Goal: Task Accomplishment & Management: Use online tool/utility

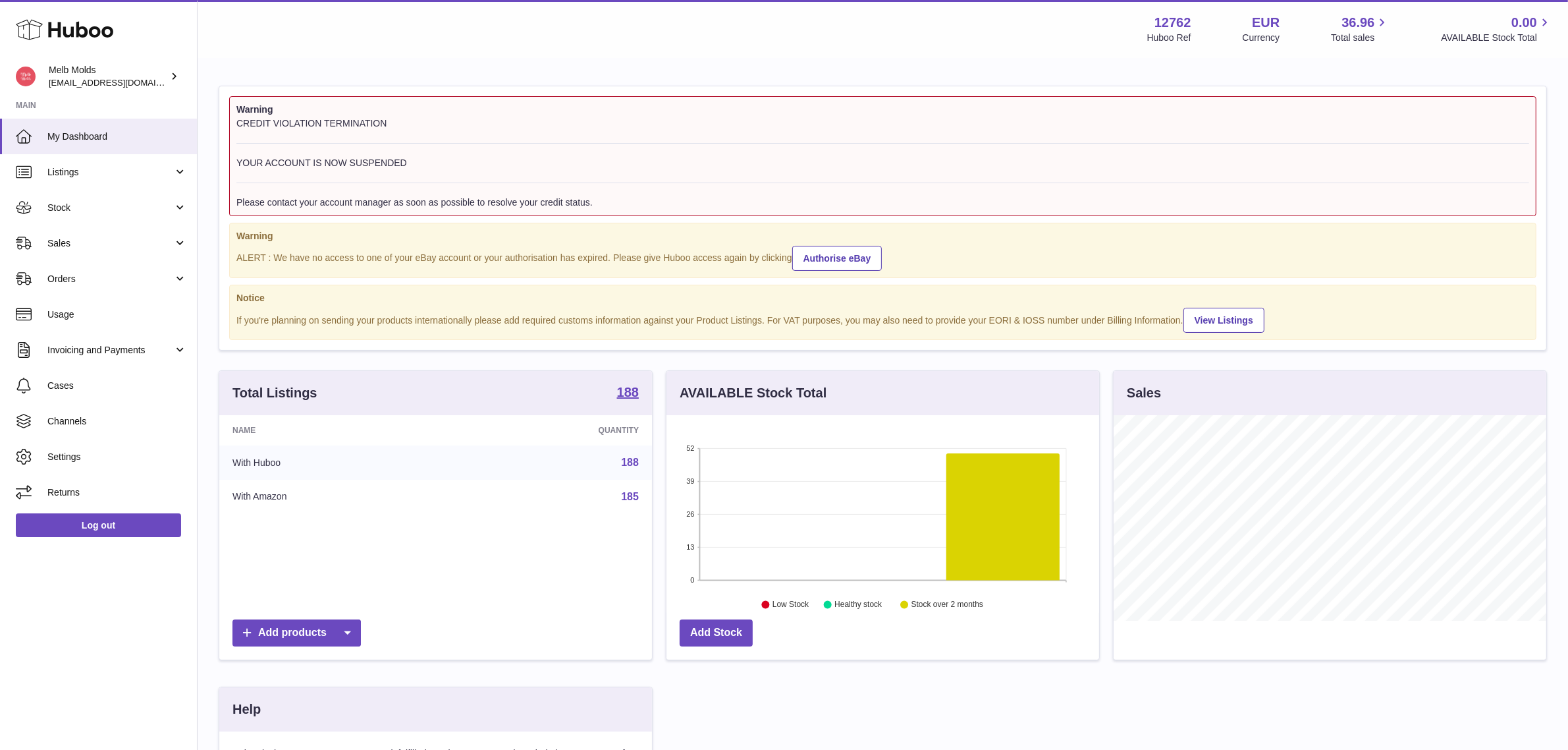
scroll to position [205, 432]
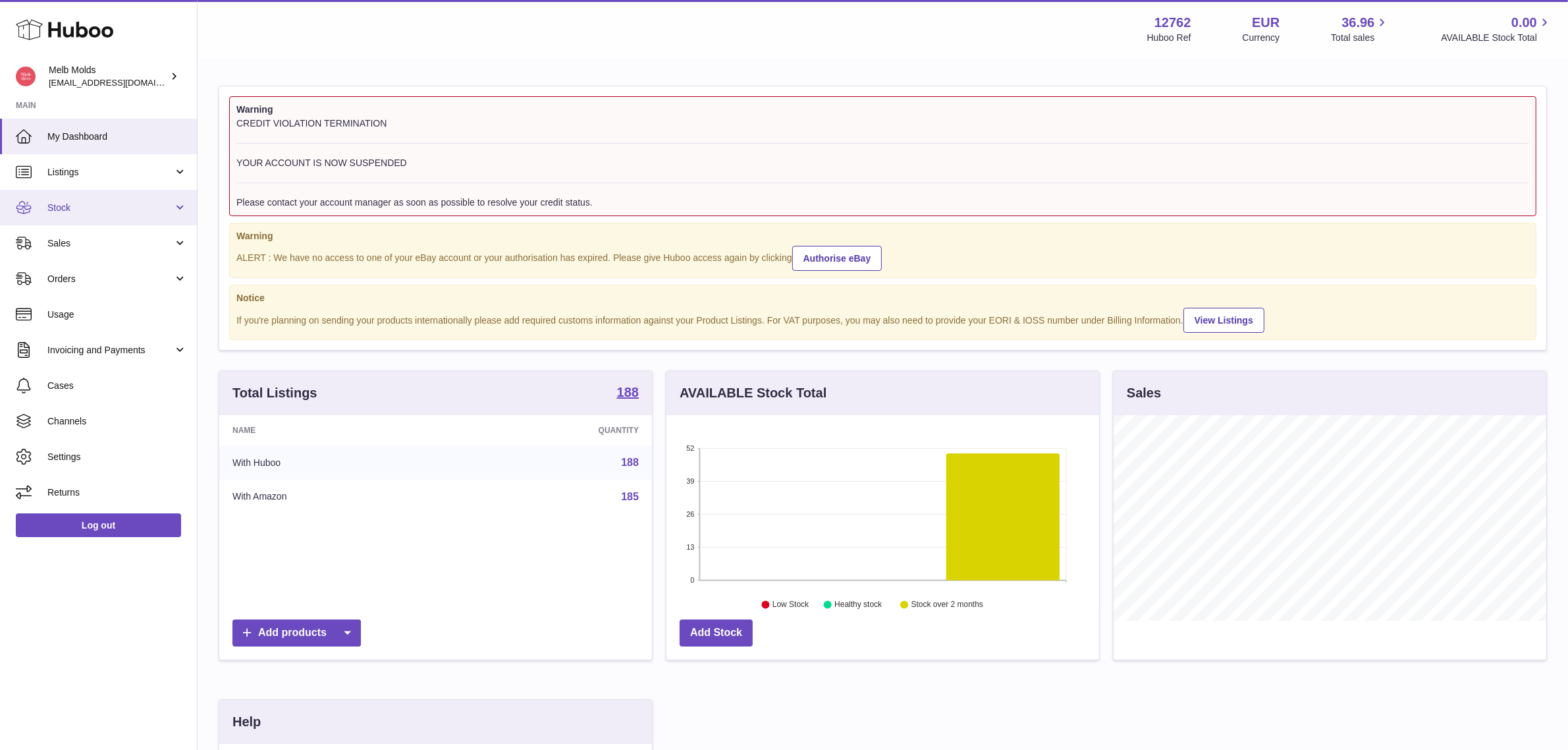
click at [139, 215] on link "Stock" at bounding box center [99, 207] width 197 height 35
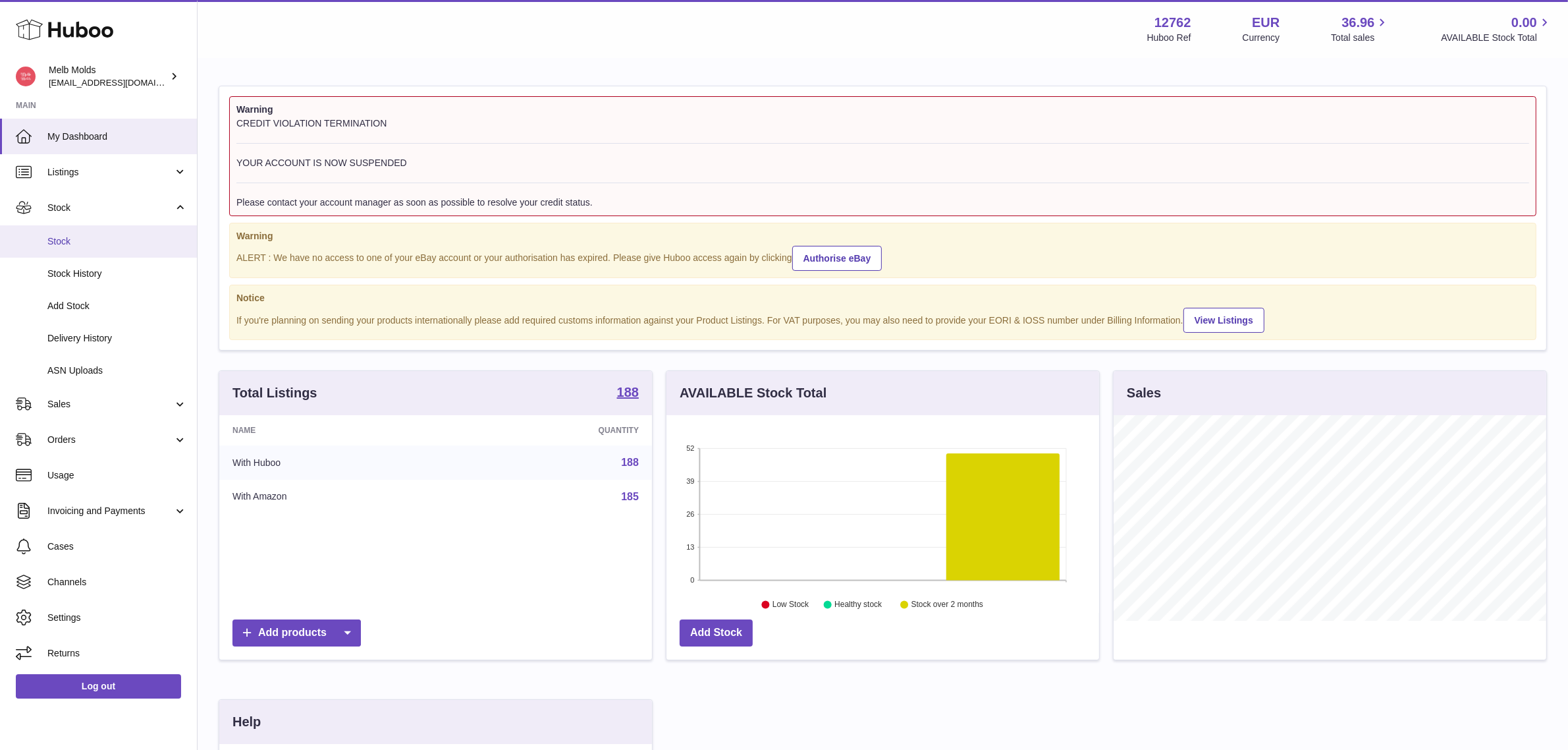
click at [120, 245] on span "Stock" at bounding box center [117, 241] width 139 height 12
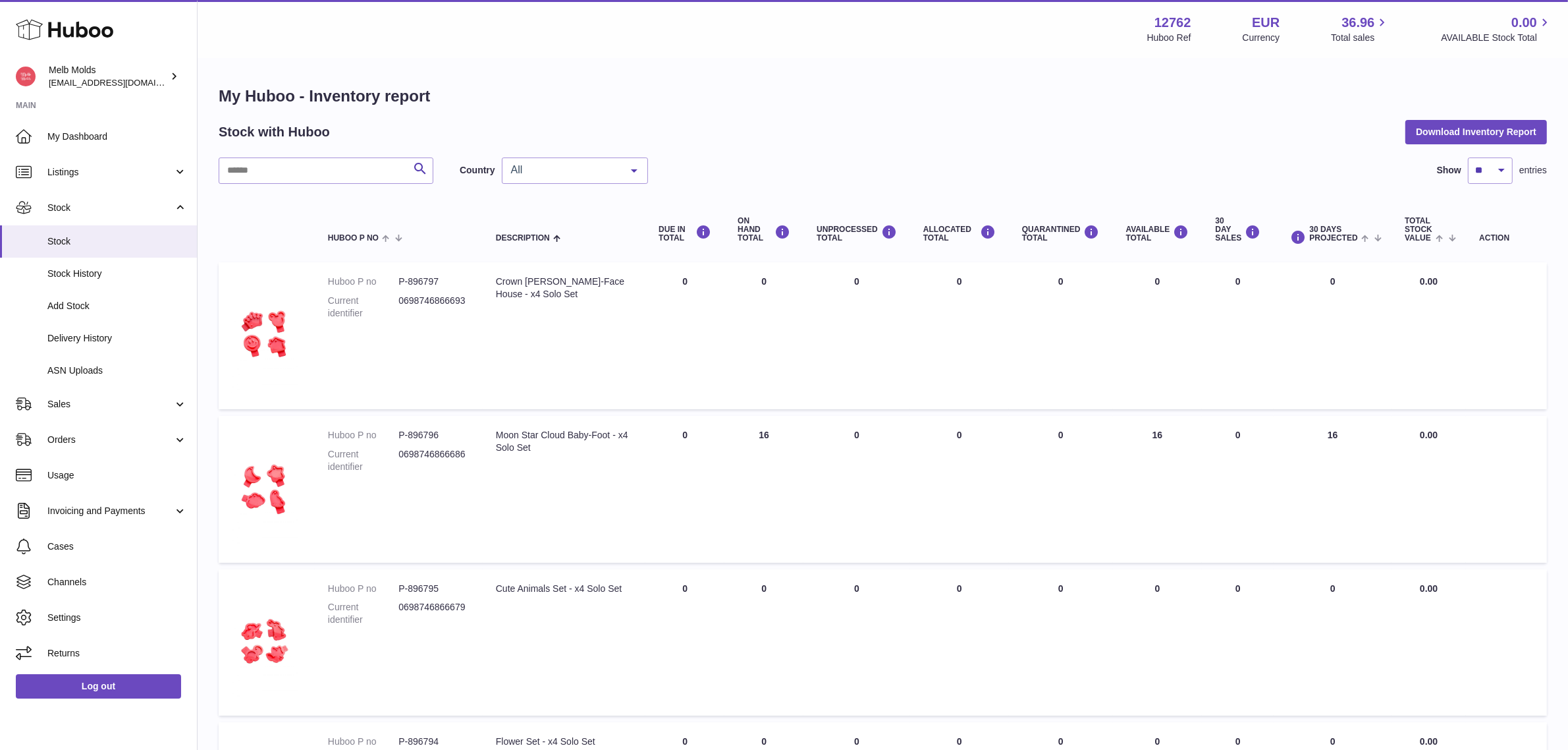
click at [641, 182] on div at bounding box center [634, 170] width 26 height 25
click at [579, 232] on span "NL" at bounding box center [575, 223] width 145 height 26
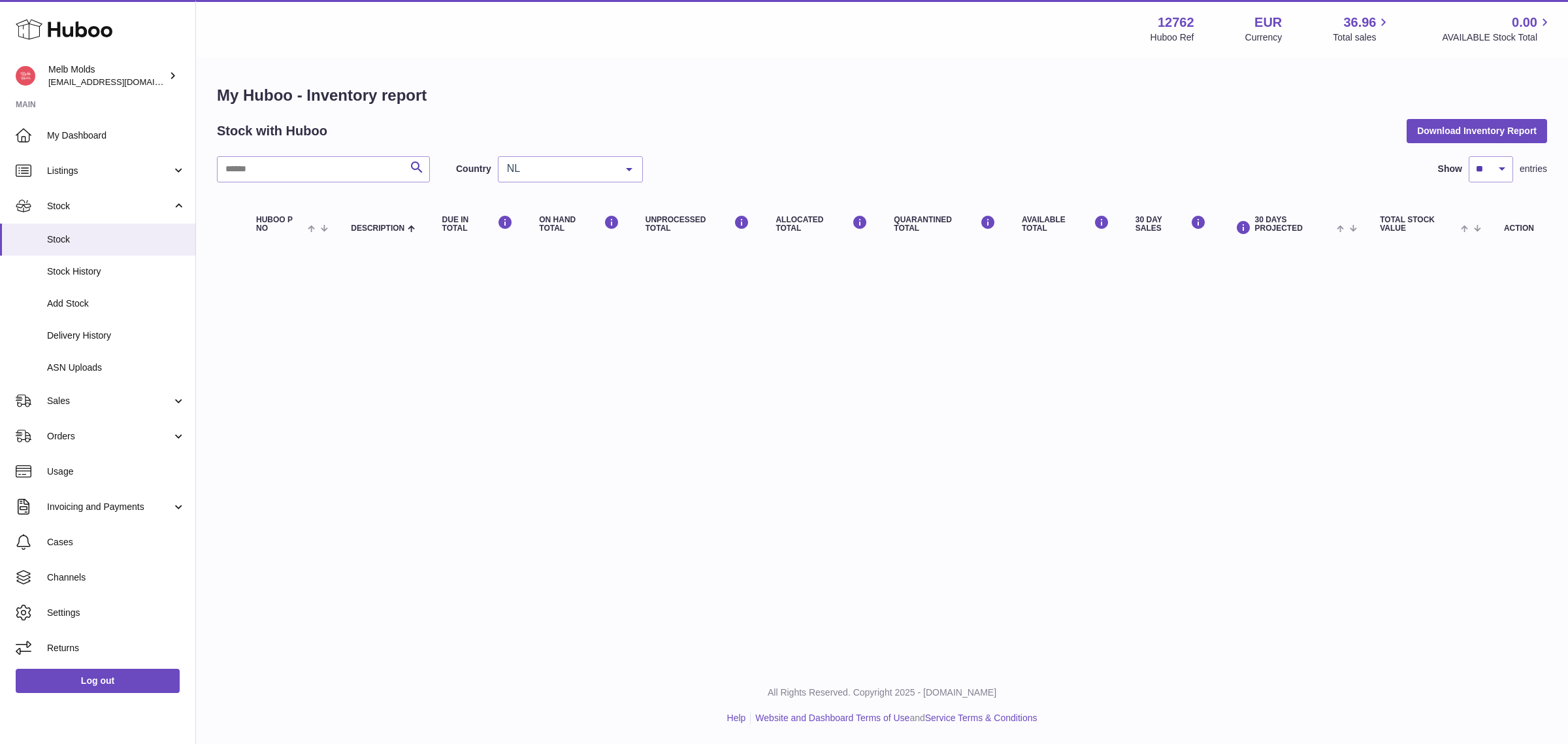
click at [574, 162] on span "NL" at bounding box center [559, 168] width 112 height 13
click at [572, 245] on span "DE" at bounding box center [570, 247] width 144 height 26
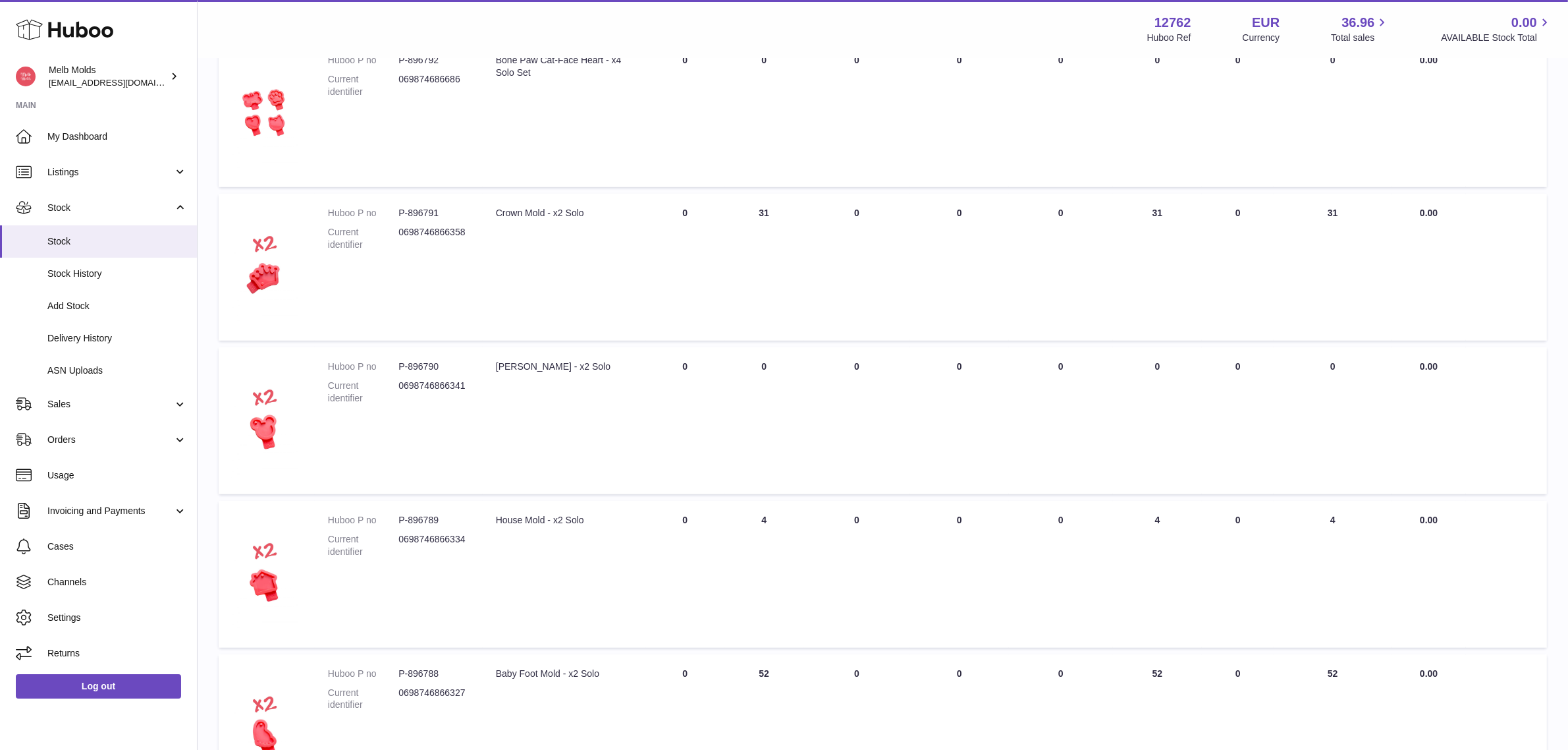
scroll to position [1183, 0]
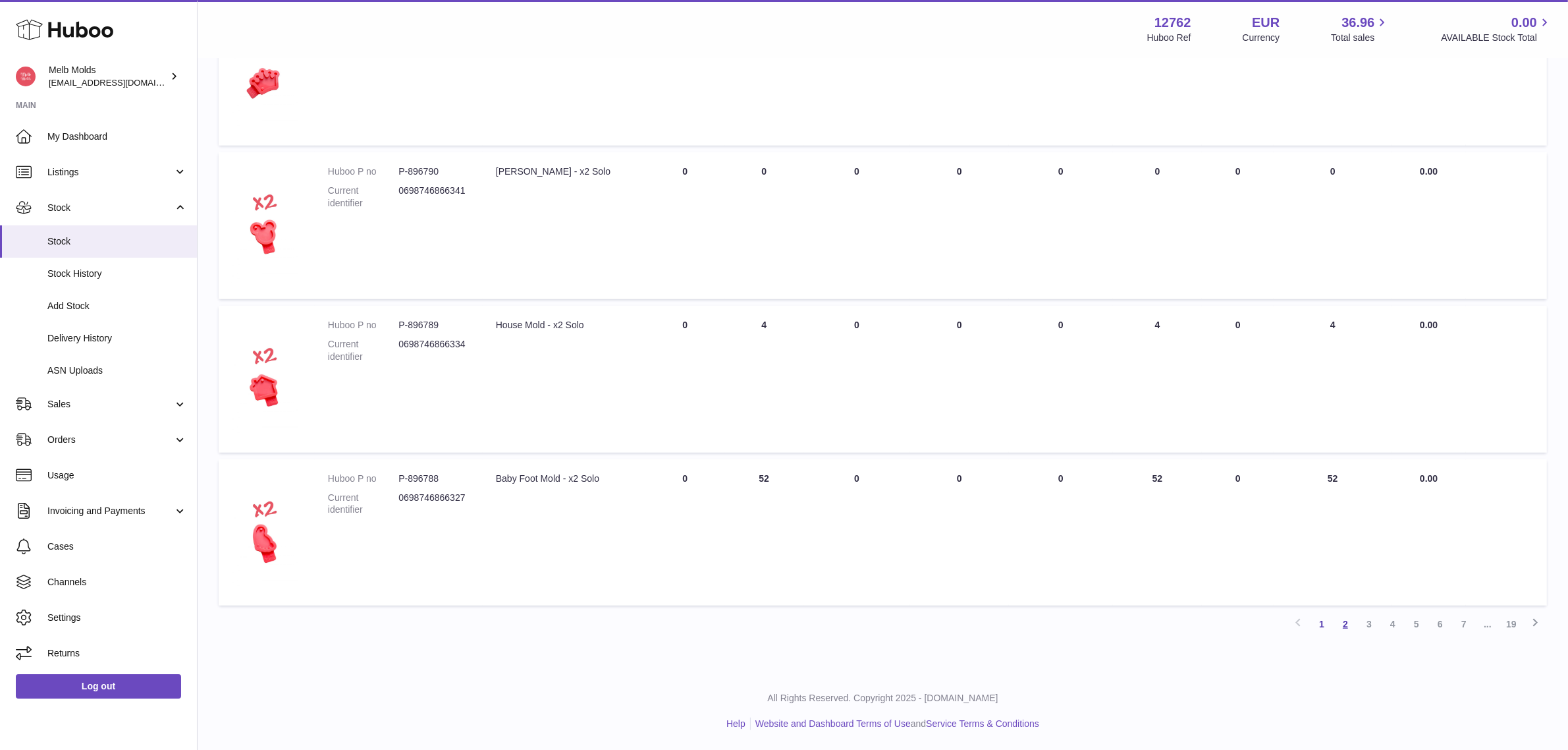
click at [1348, 625] on link "2" at bounding box center [1345, 623] width 23 height 23
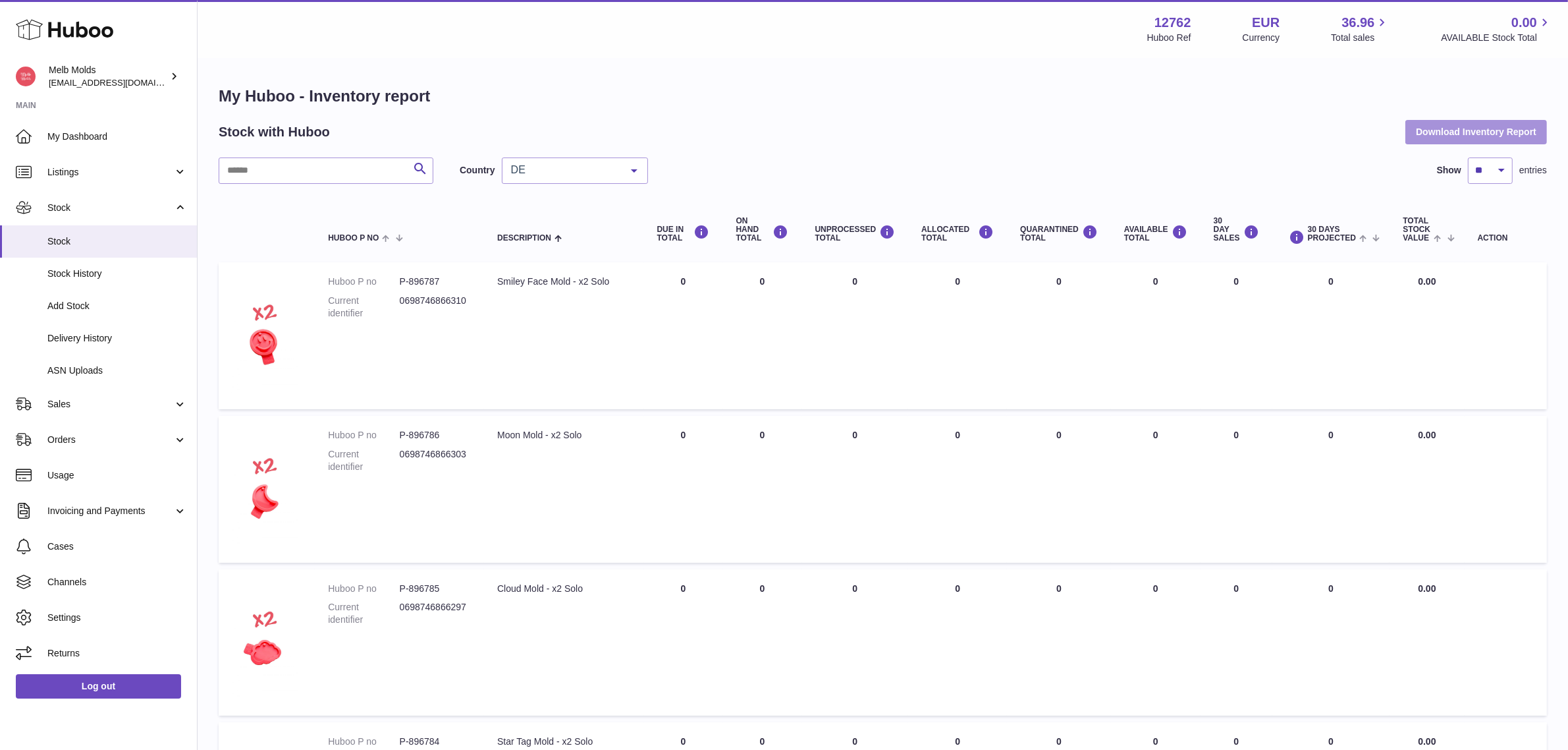
click at [1496, 133] on button "Download Inventory Report" at bounding box center [1476, 131] width 142 height 23
